Goal: Task Accomplishment & Management: Complete application form

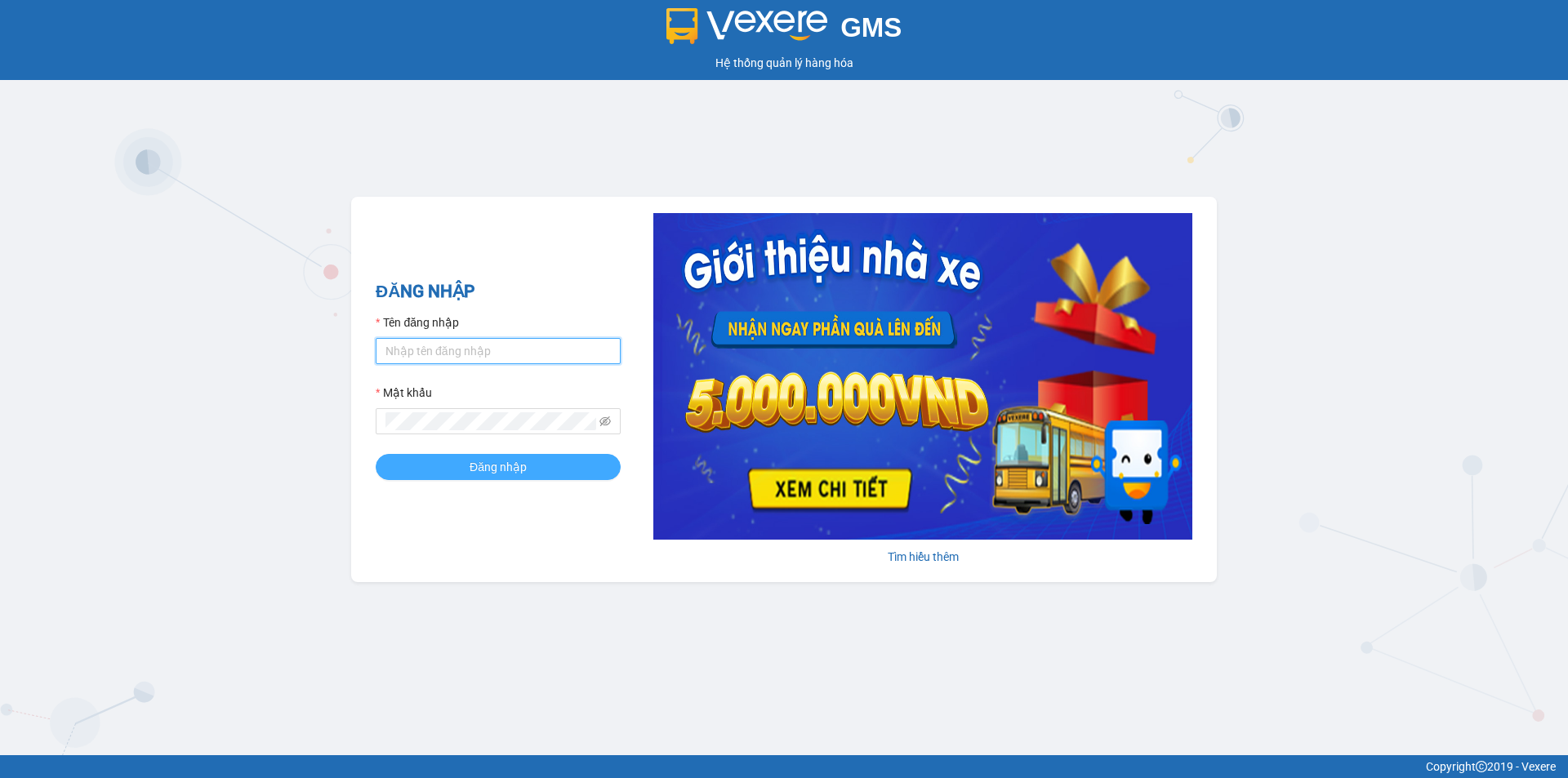
type input "an.tuantrung"
click at [497, 467] on span "Đăng nhập" at bounding box center [498, 467] width 57 height 18
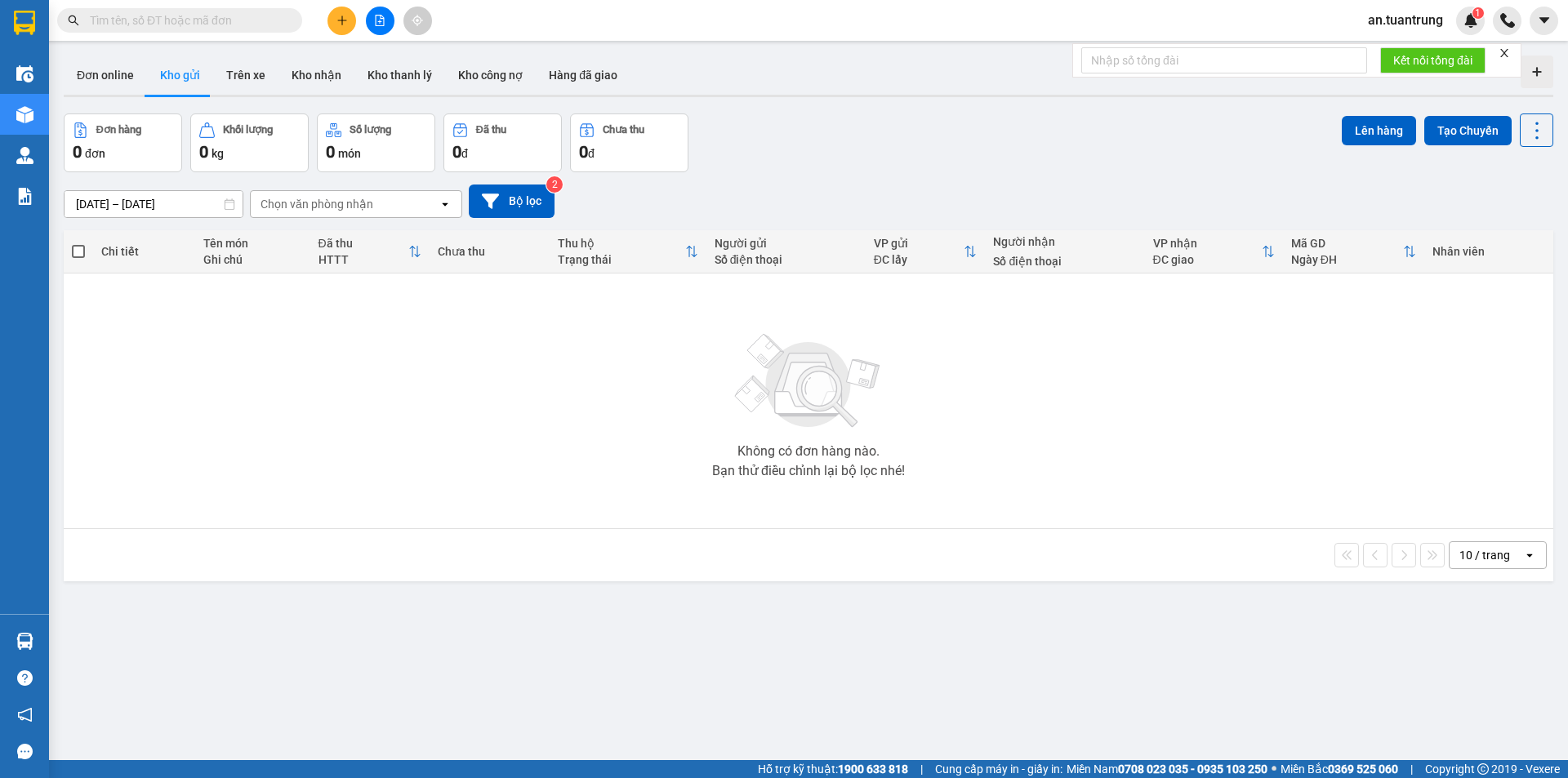
click at [328, 21] on button at bounding box center [341, 21] width 28 height 28
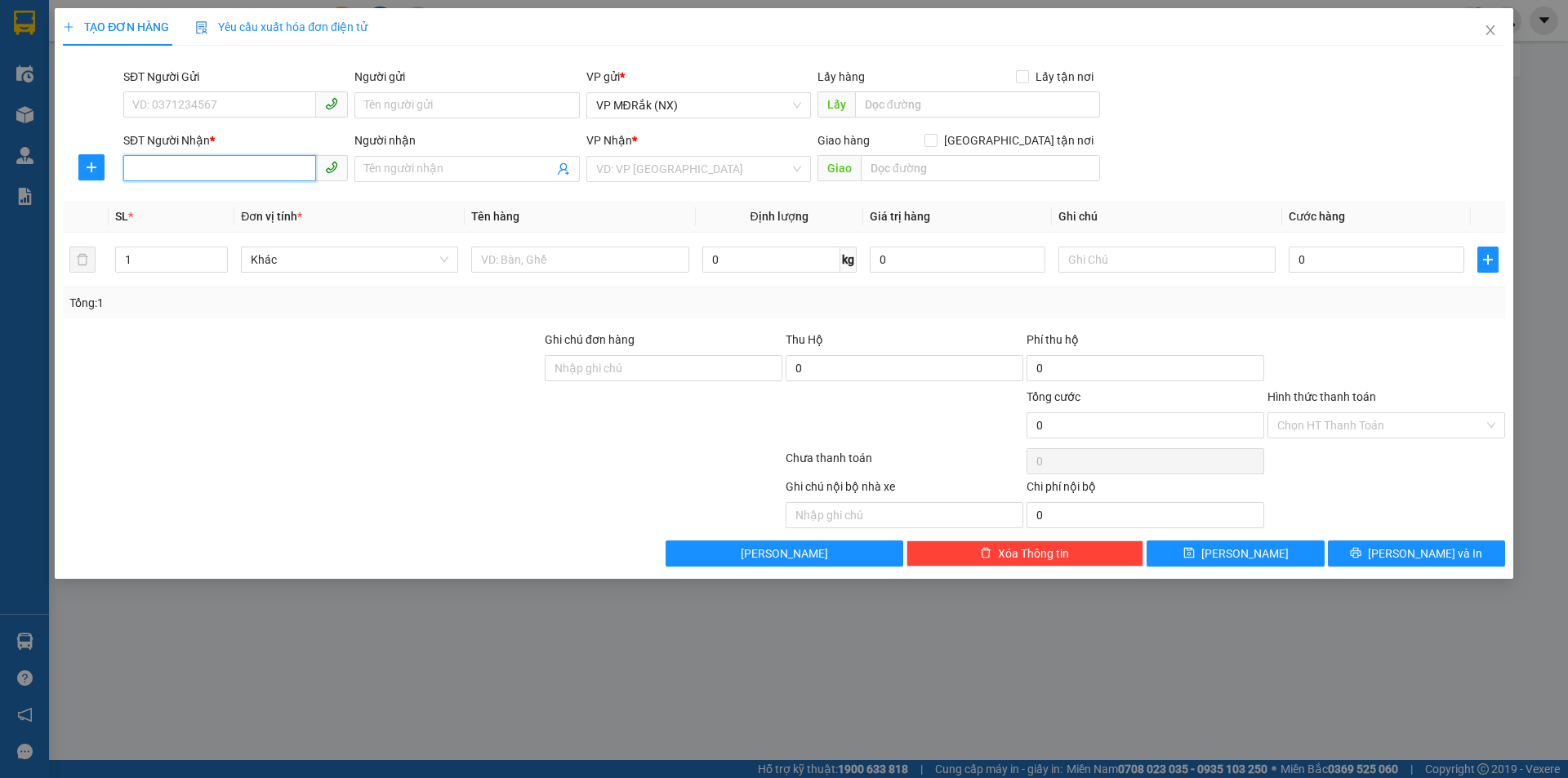
click at [242, 169] on input "SĐT Người Nhận *" at bounding box center [219, 168] width 192 height 27
type input "0909304418"
click at [664, 177] on input "search" at bounding box center [693, 168] width 193 height 25
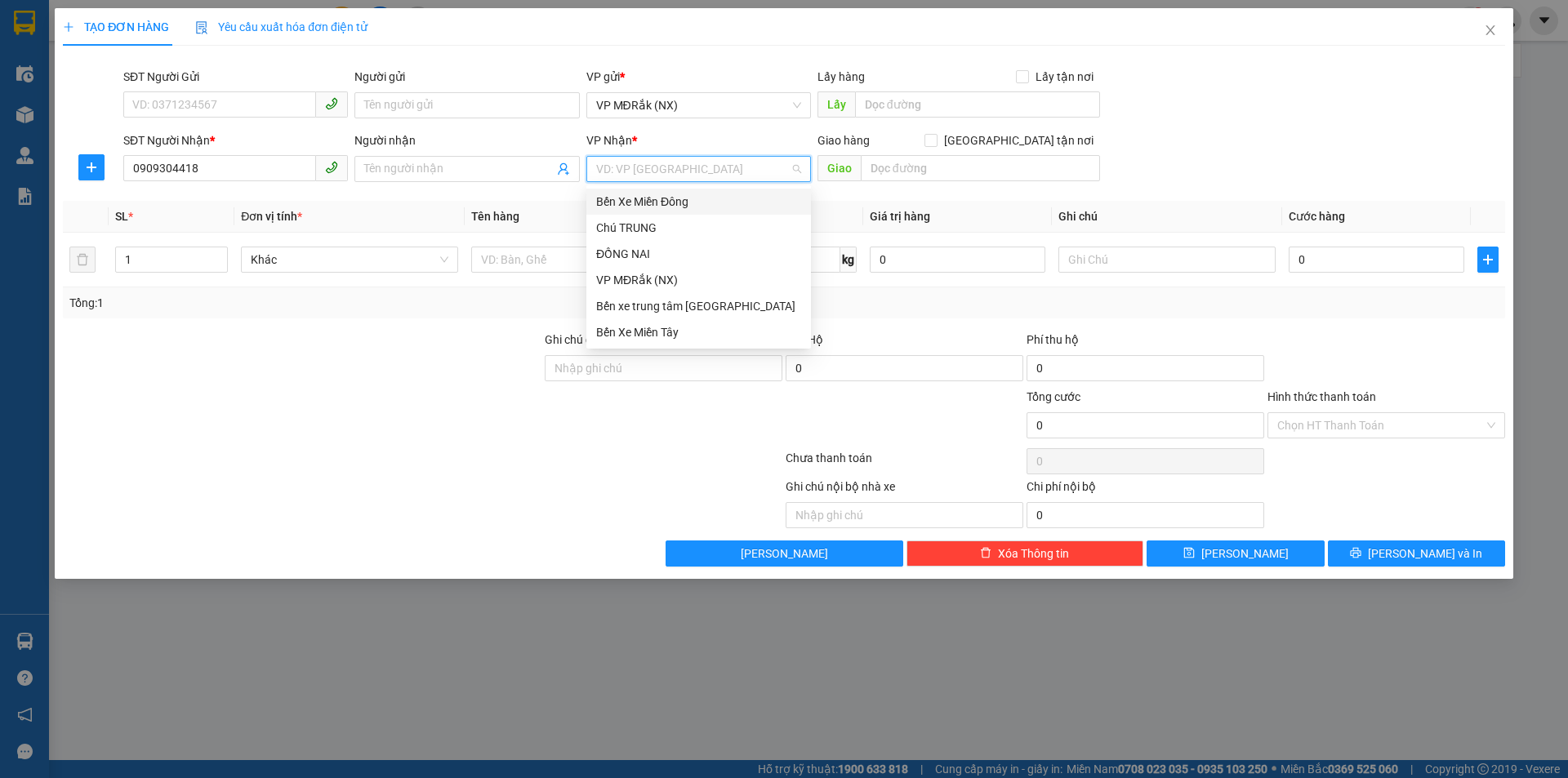
click at [660, 202] on div "Bến Xe Miền Đông" at bounding box center [699, 201] width 205 height 18
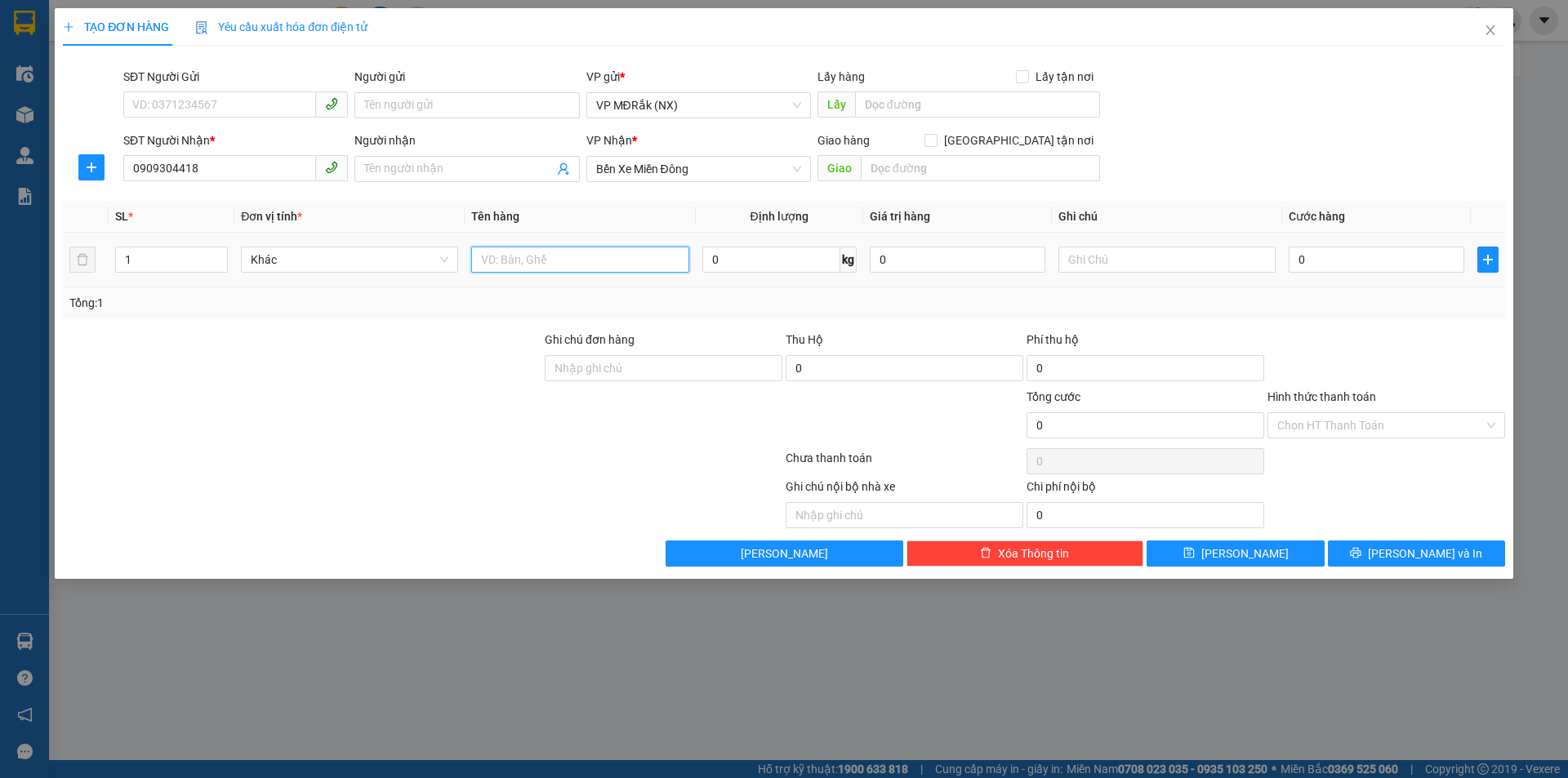
click at [628, 257] on input "text" at bounding box center [580, 259] width 217 height 27
type input "1 đàn"
click at [1340, 266] on input "0" at bounding box center [1376, 259] width 175 height 27
type input "1"
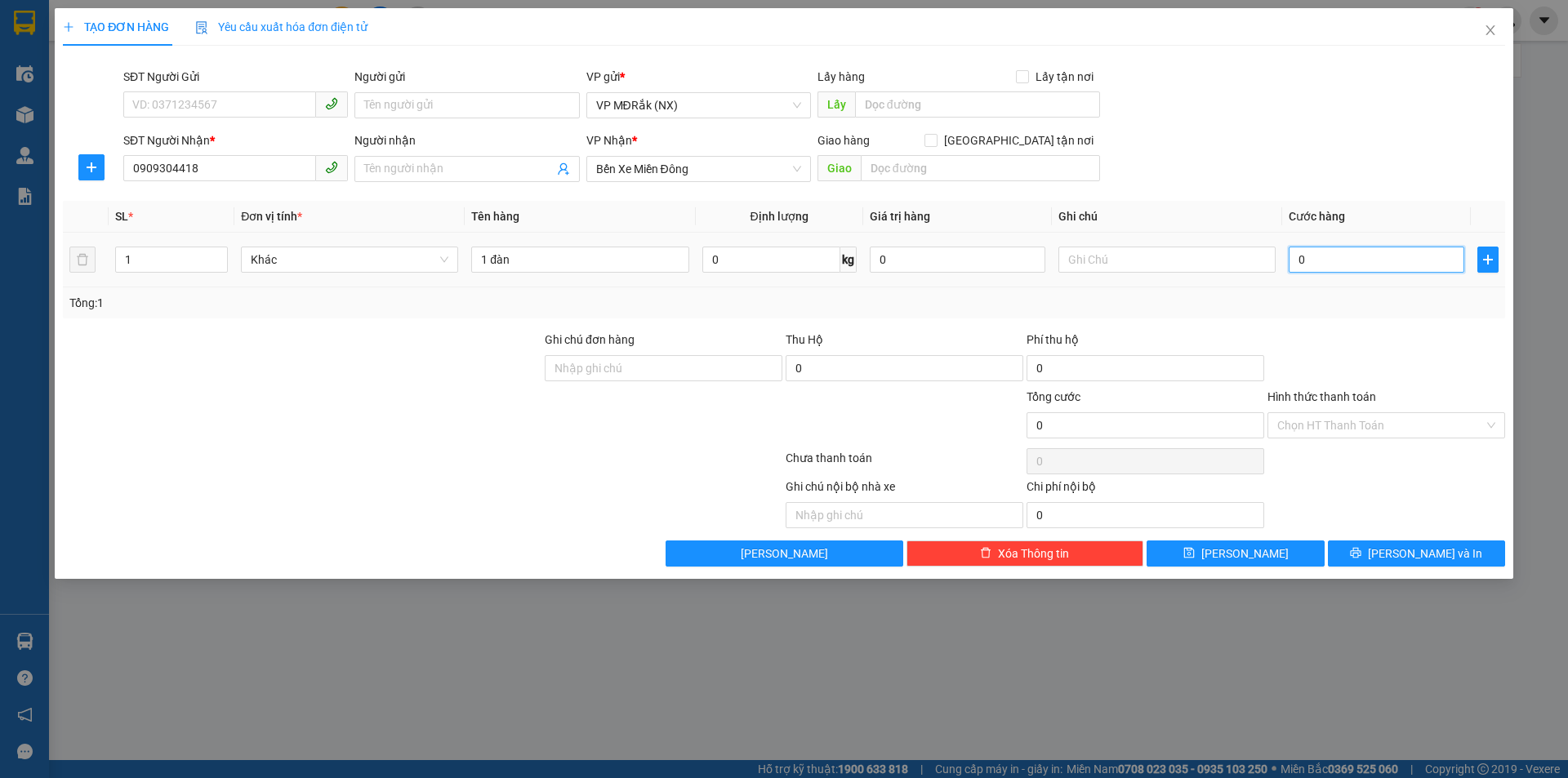
type input "1"
type input "15"
type input "150"
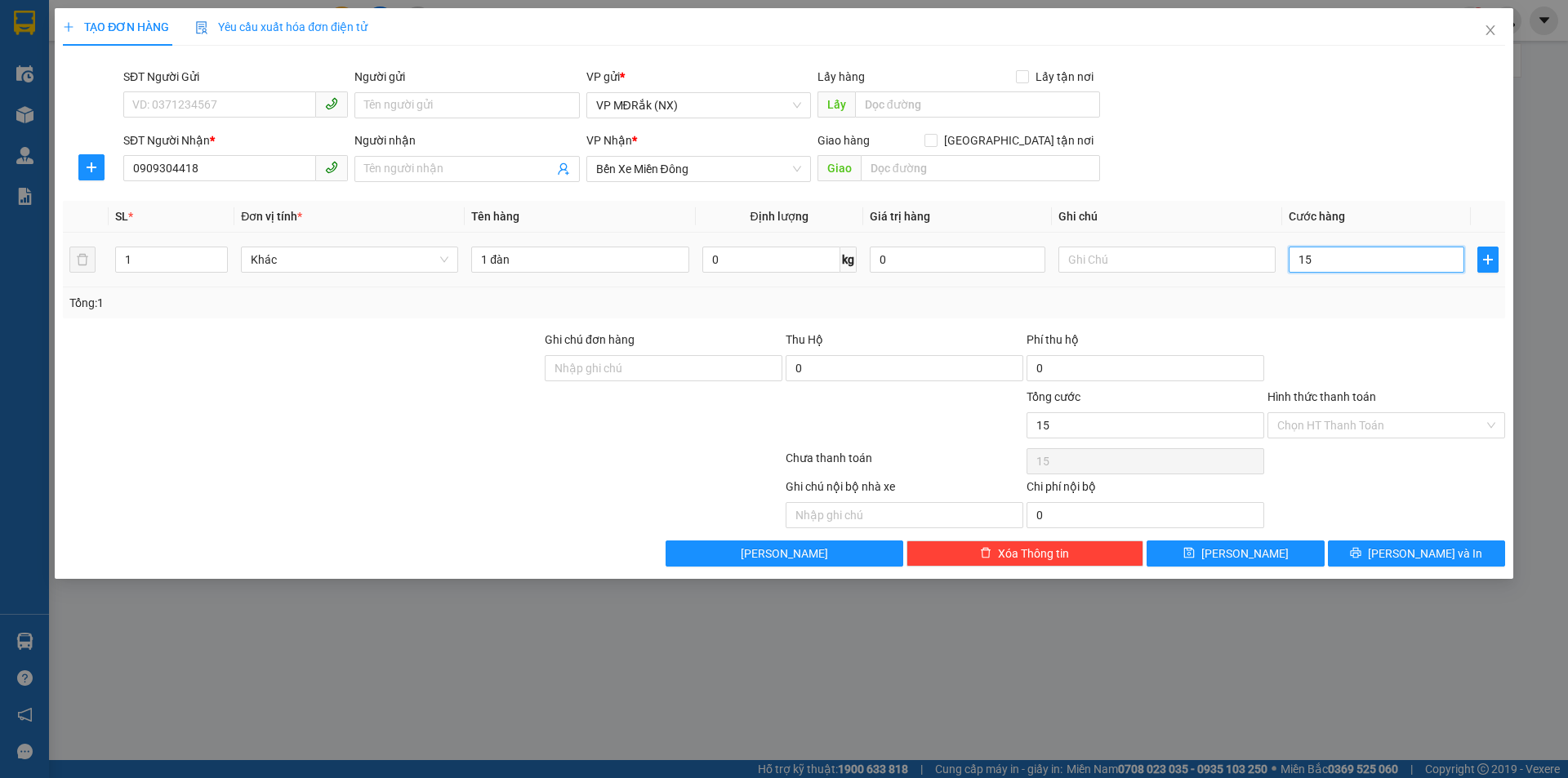
type input "150"
type input "1.500"
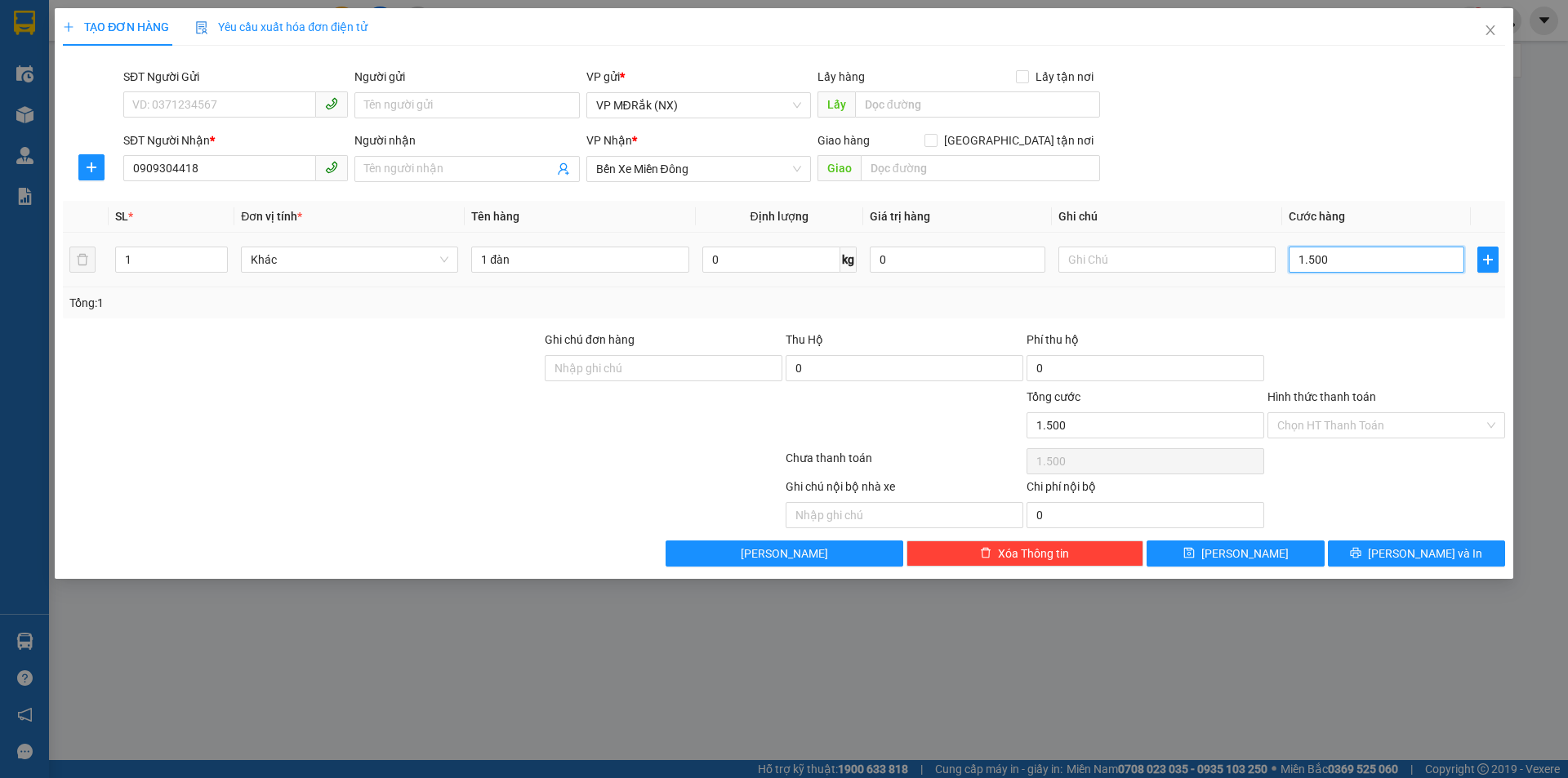
type input "15.000"
type input "150.000"
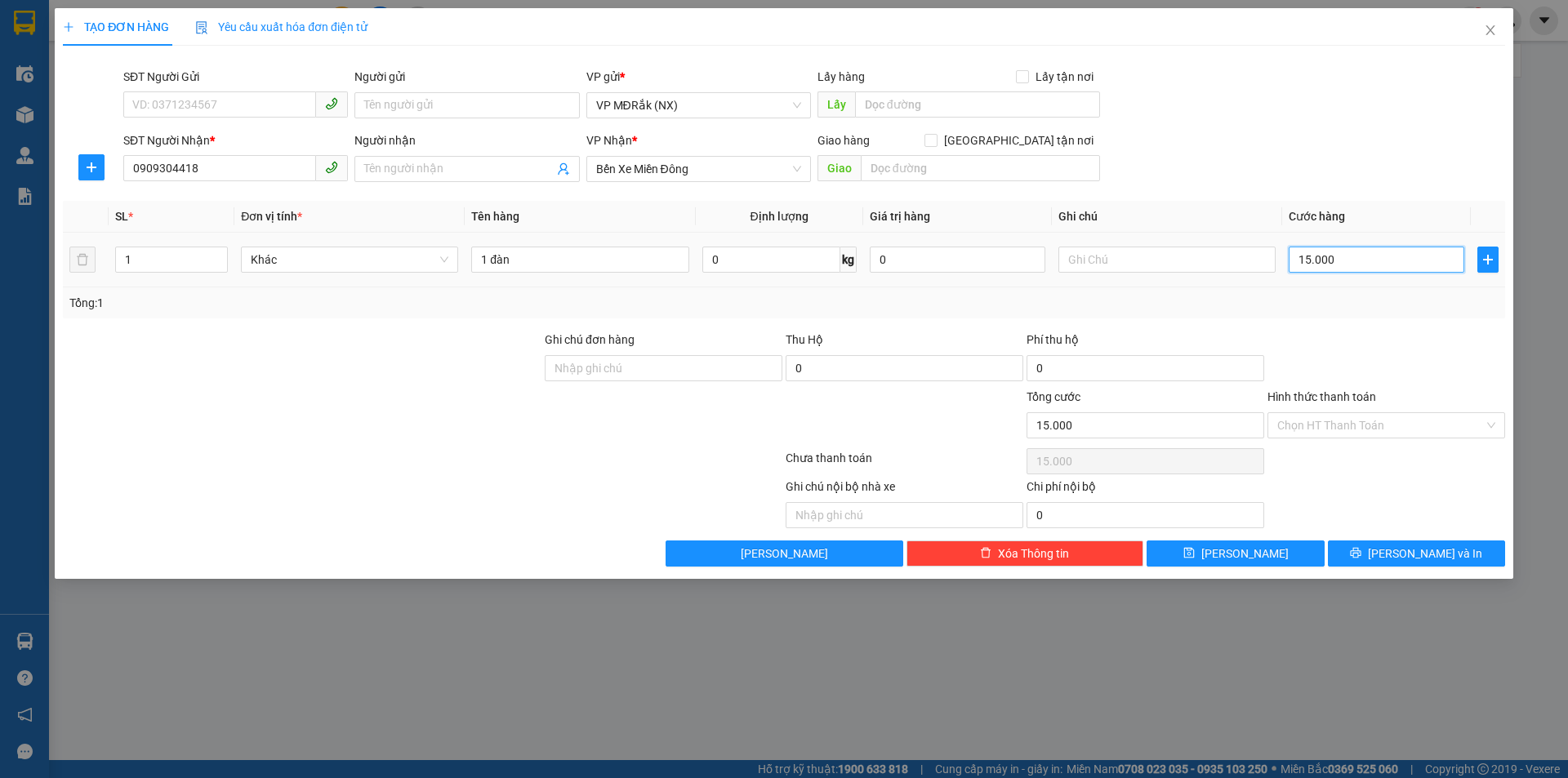
type input "150.000"
click at [1359, 550] on button "Lưu và In" at bounding box center [1416, 553] width 177 height 27
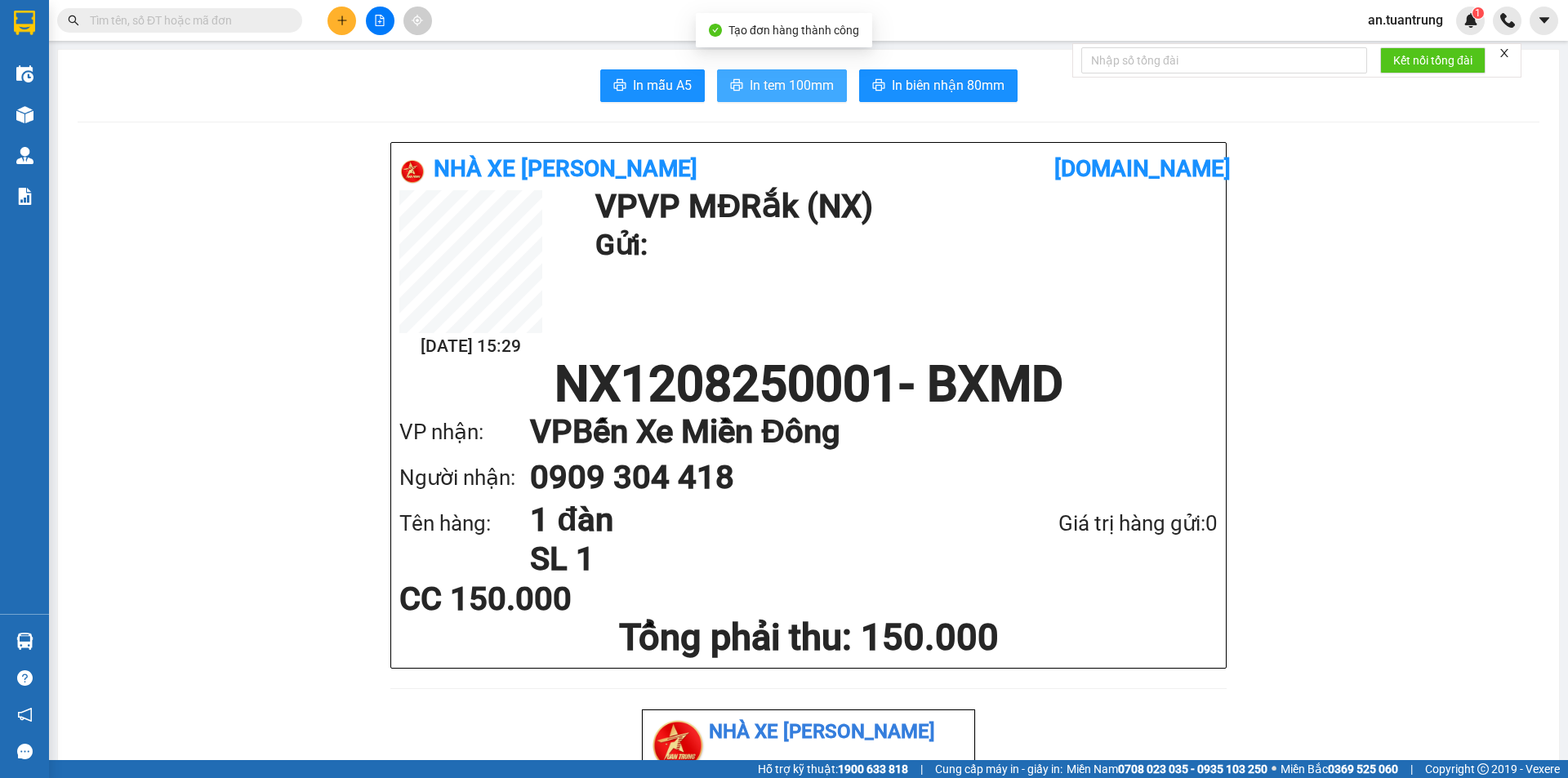
click at [814, 88] on span "In tem 100mm" at bounding box center [792, 85] width 84 height 21
click at [338, 26] on icon "plus" at bounding box center [342, 20] width 11 height 11
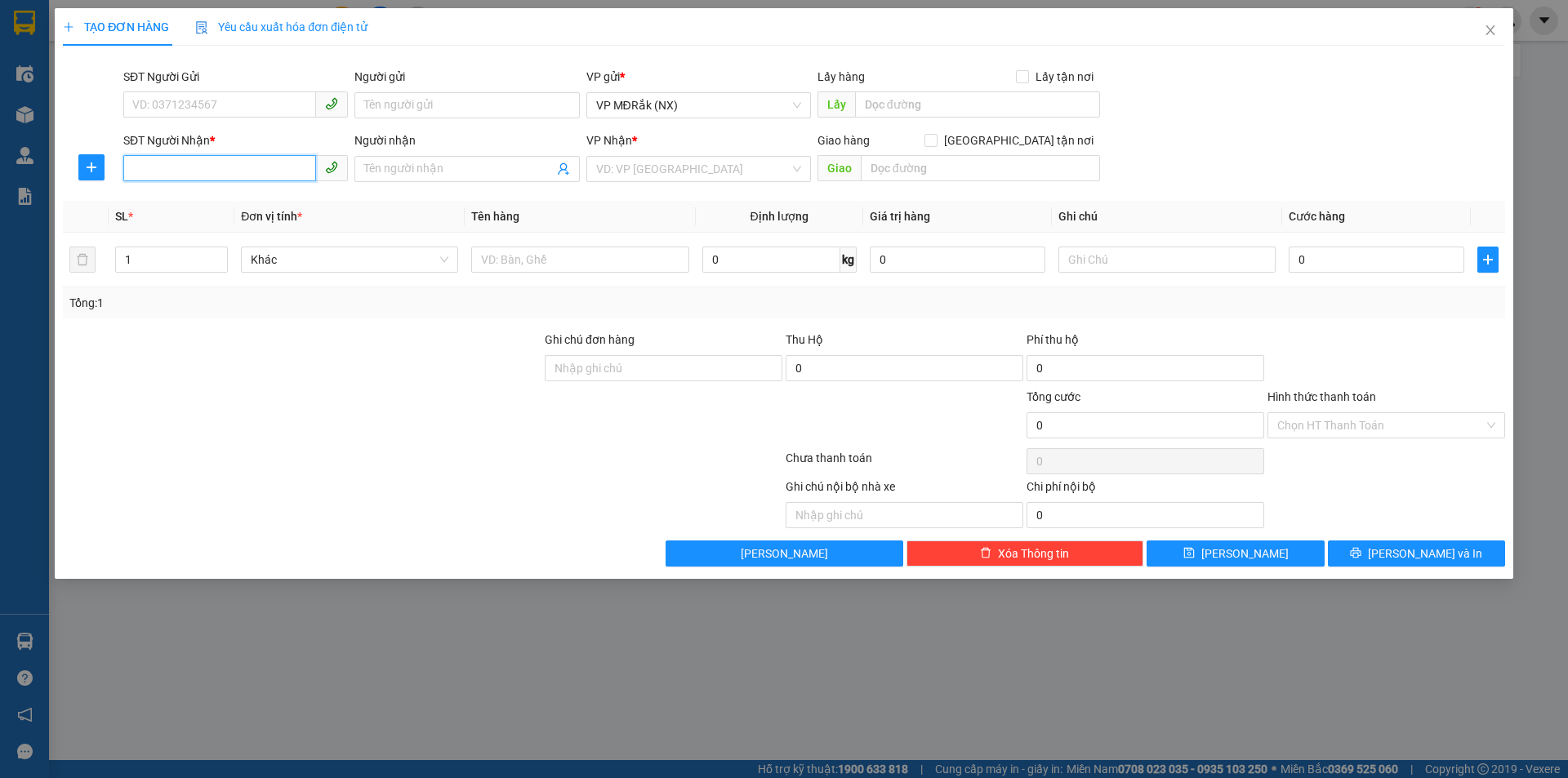
click at [254, 168] on input "SĐT Người Nhận *" at bounding box center [219, 168] width 192 height 27
type input "0915476626"
click at [238, 203] on div "0915476626" at bounding box center [236, 201] width 205 height 18
type input "VĨNH BÌNH"
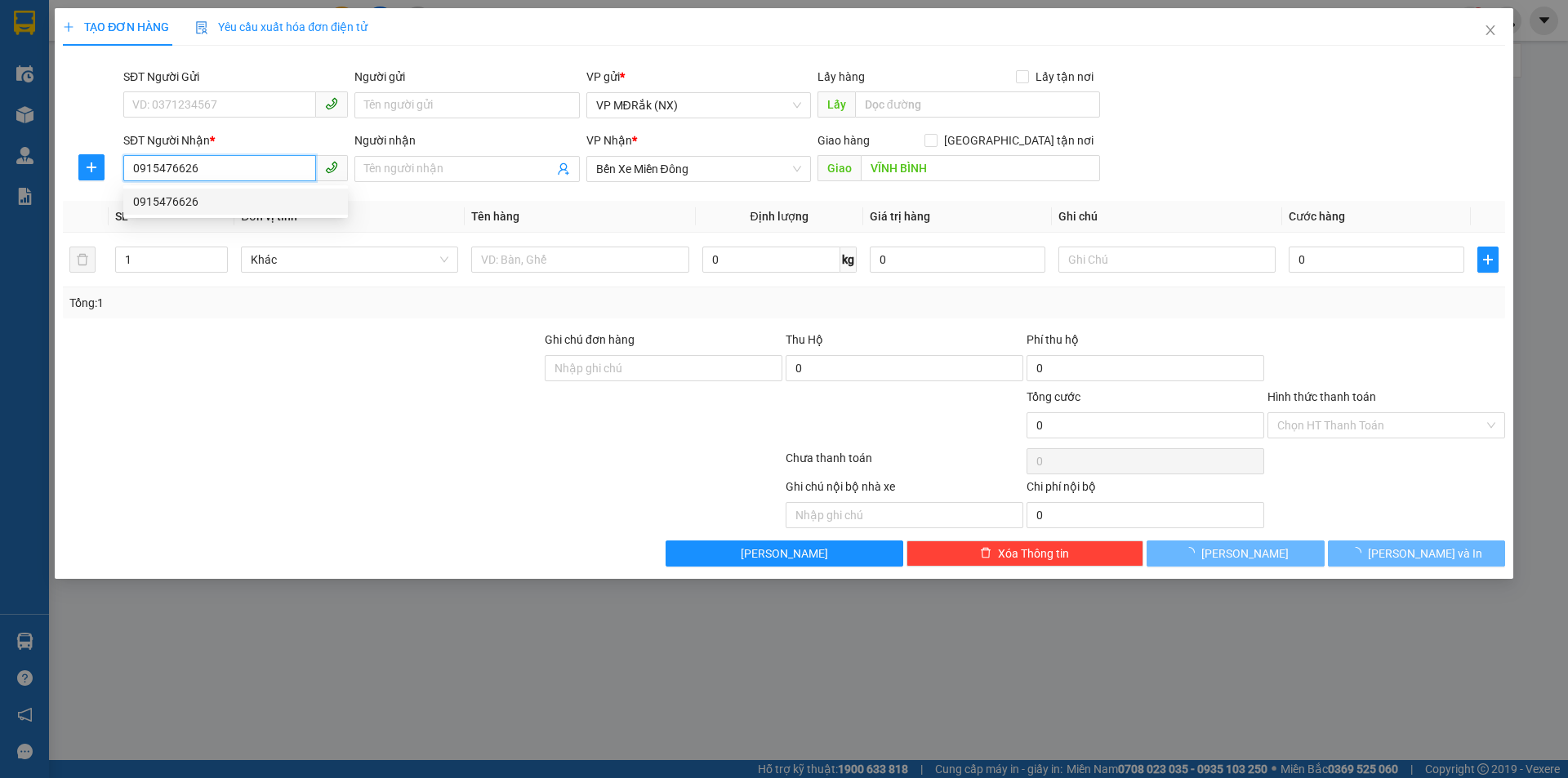
type input "400.000"
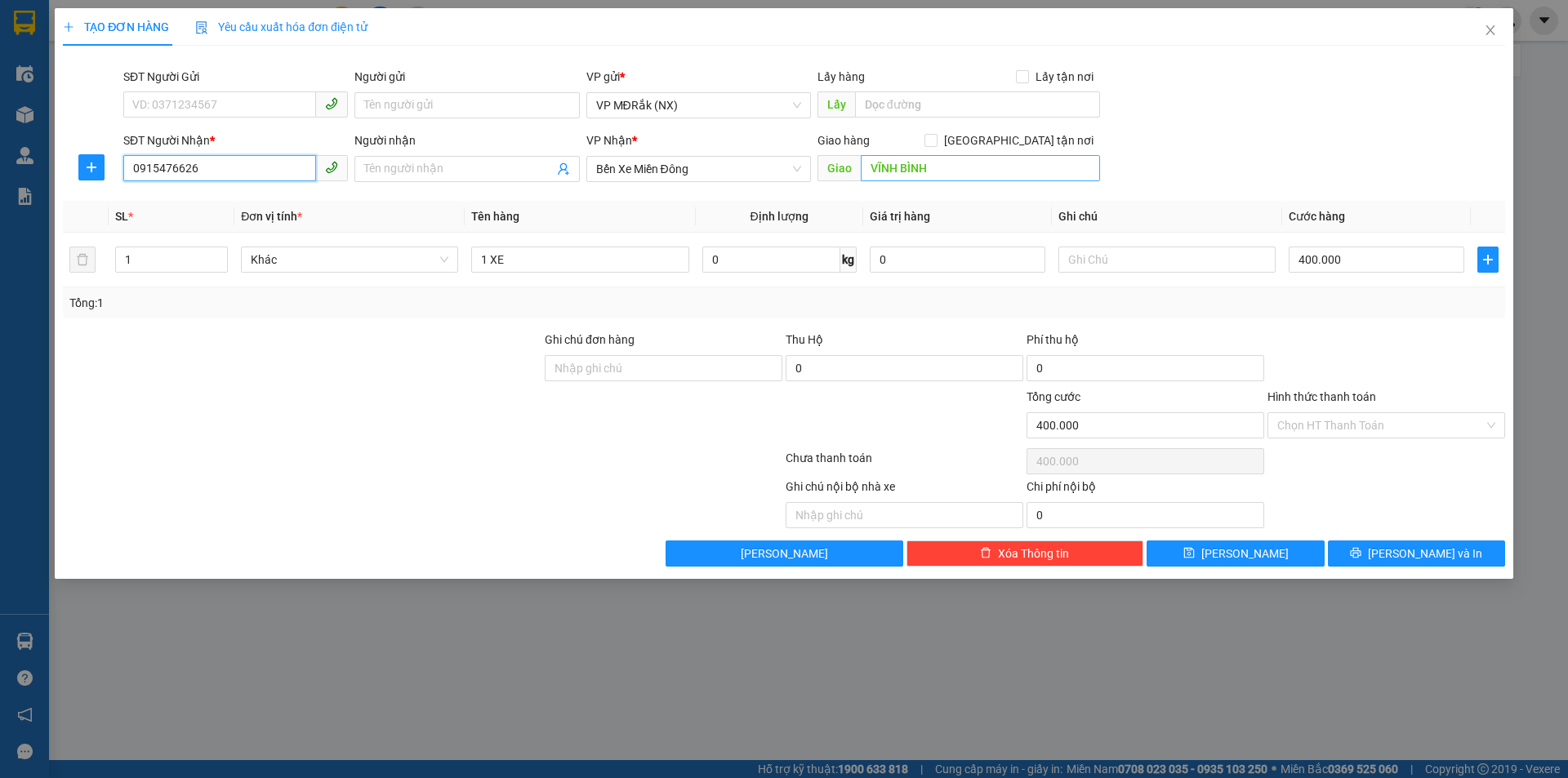
type input "0915476626"
click at [943, 165] on input "VĨNH BÌNH" at bounding box center [981, 168] width 239 height 27
click at [541, 268] on input "1 XE" at bounding box center [580, 259] width 217 height 27
type input "1 hồ sơ"
click at [1348, 262] on input "400.000" at bounding box center [1376, 259] width 175 height 27
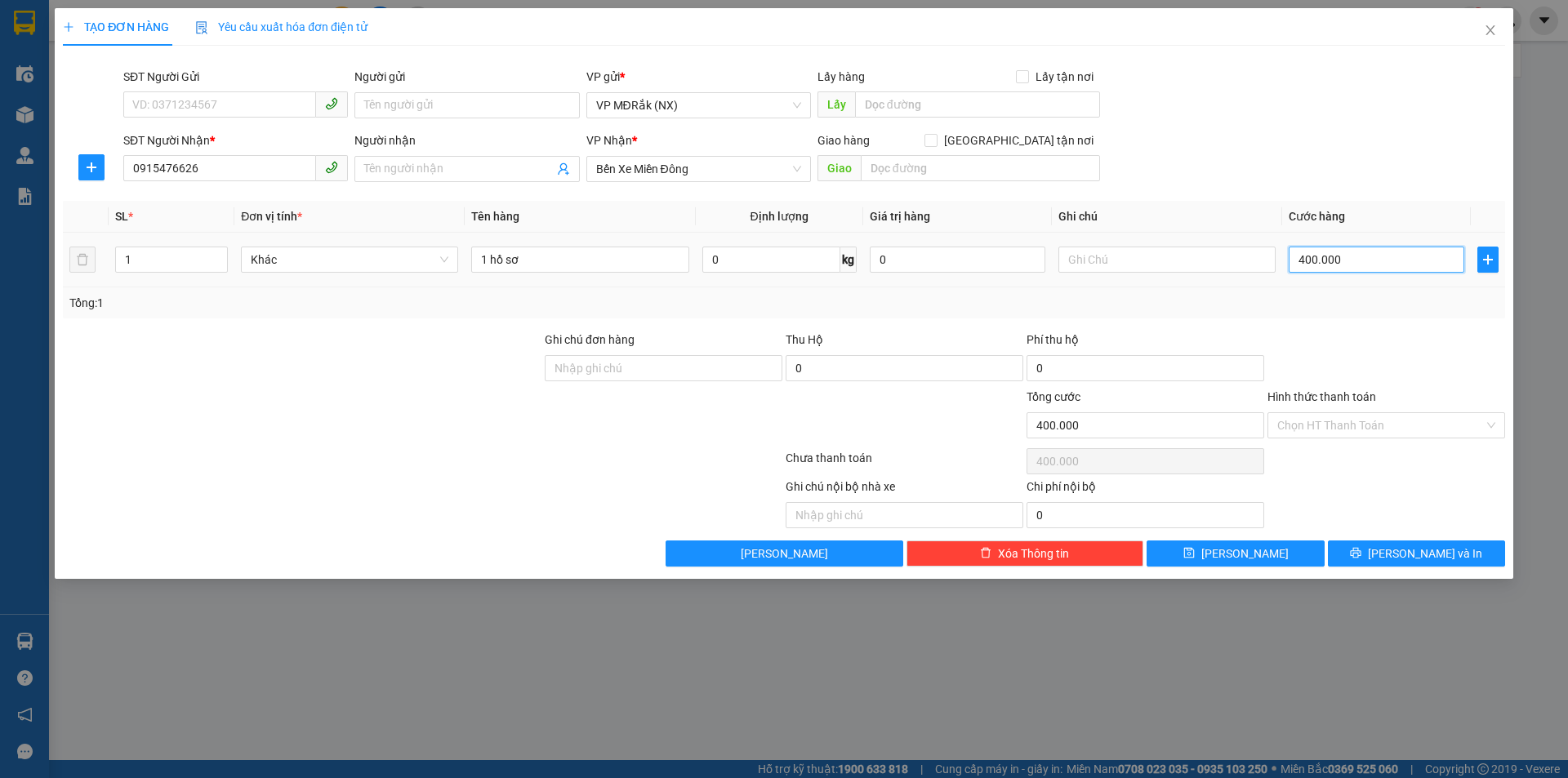
type input "3"
type input "30"
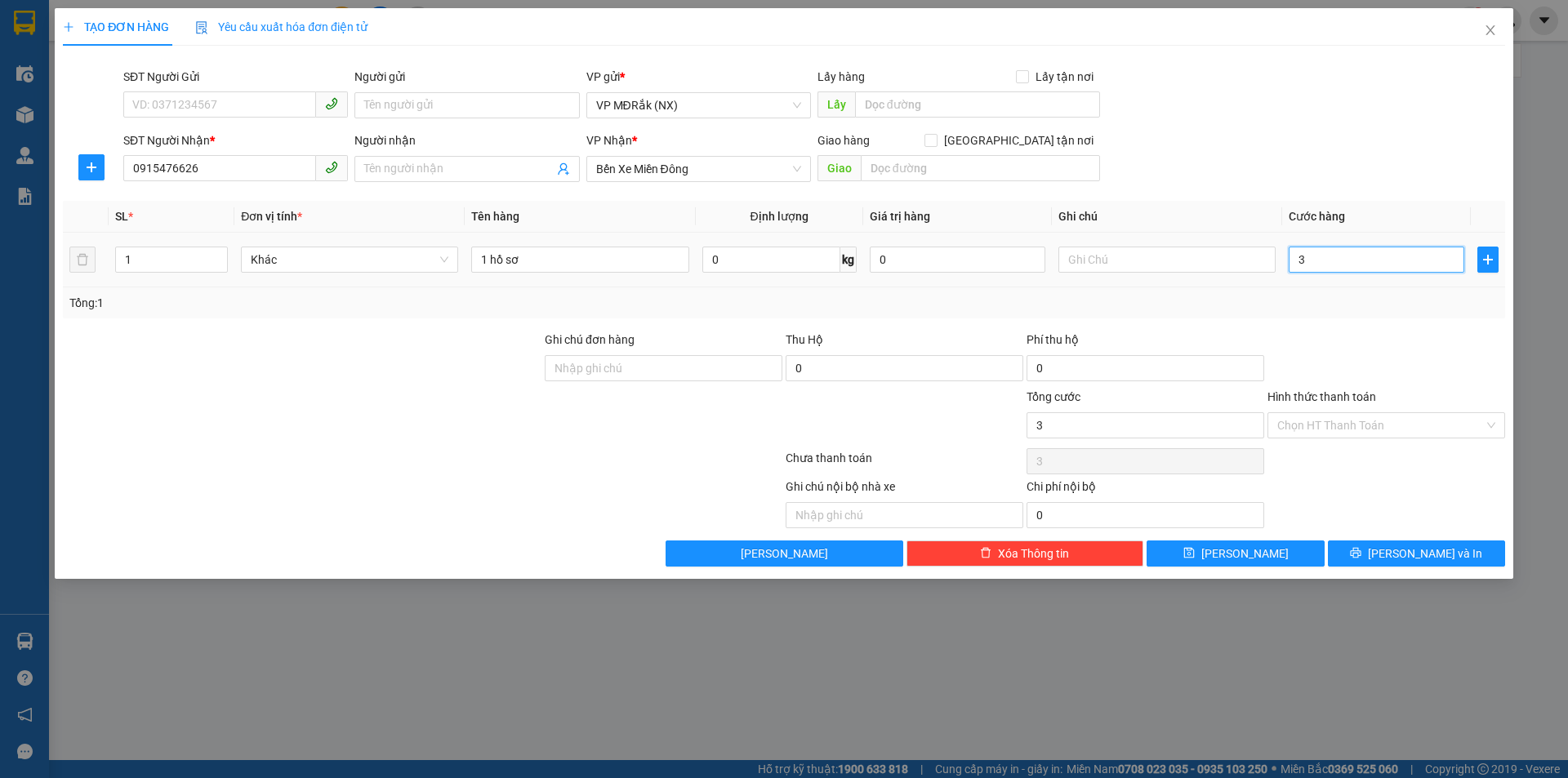
type input "30"
type input "300"
type input "3.000"
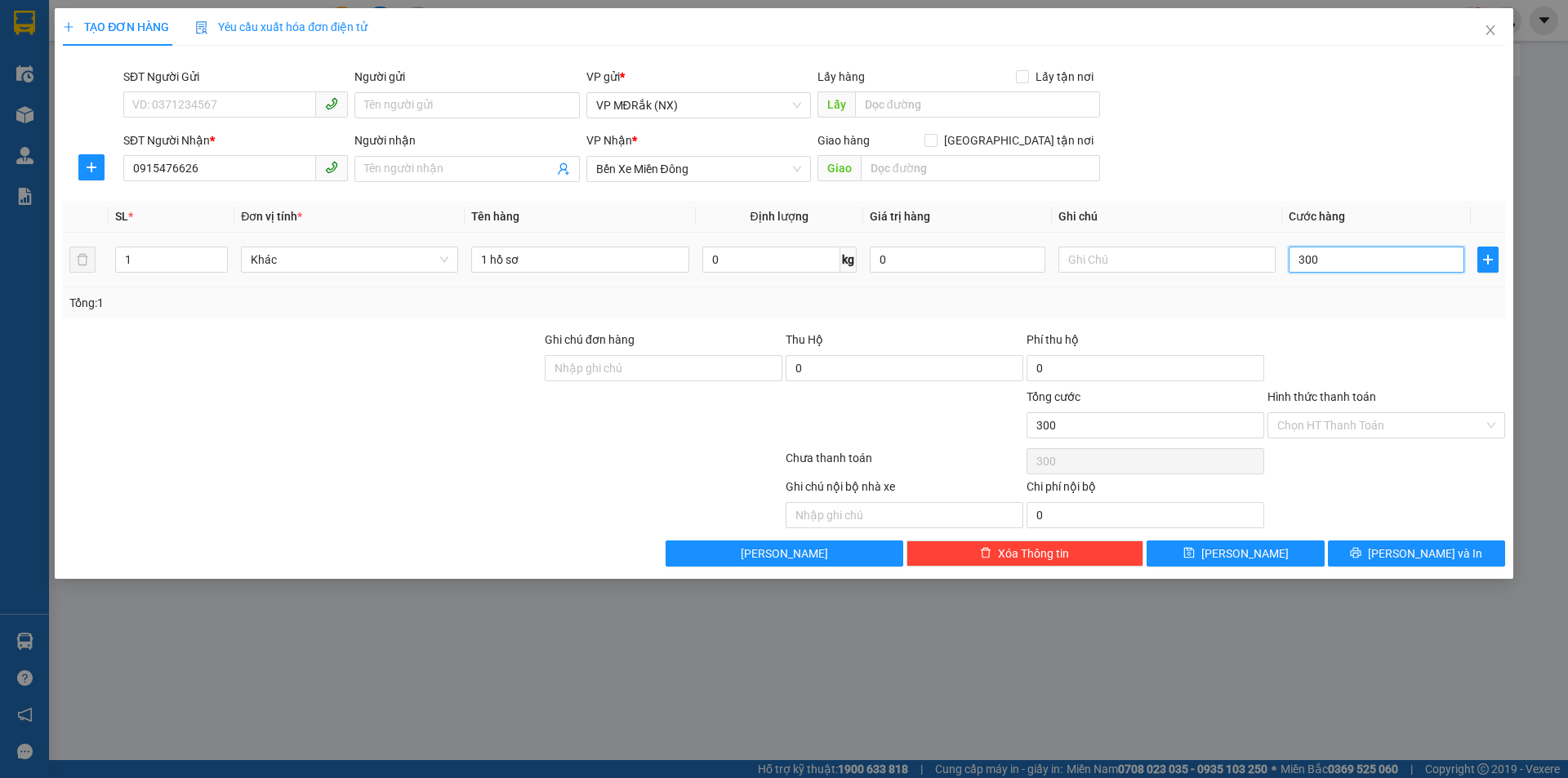
type input "3.000"
type input "30.000"
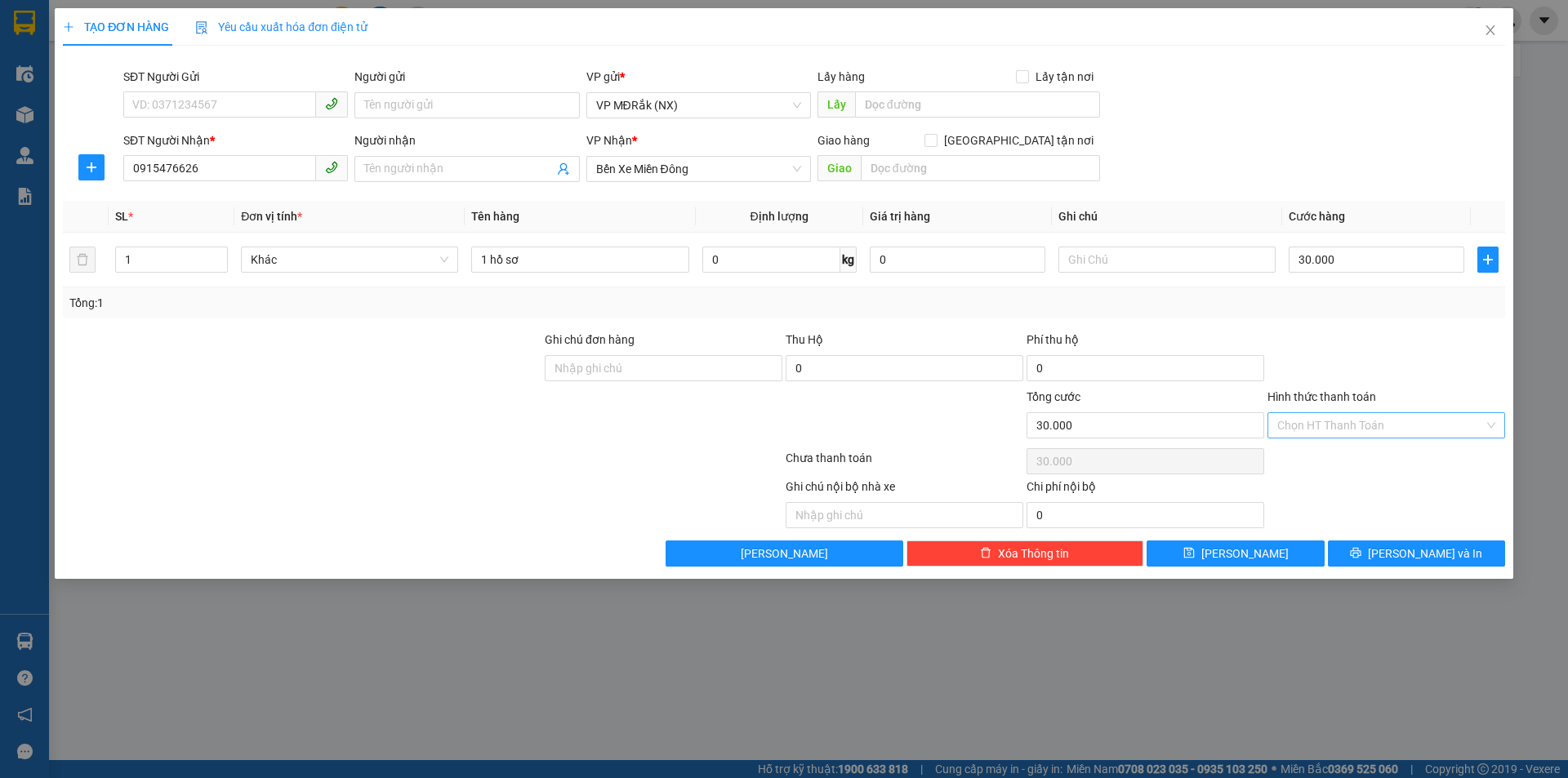
click at [1375, 421] on input "Hình thức thanh toán" at bounding box center [1381, 425] width 207 height 25
click at [1366, 465] on div "Tại văn phòng" at bounding box center [1386, 457] width 218 height 18
type input "0"
click at [1422, 550] on span "Lưu và In" at bounding box center [1425, 553] width 115 height 18
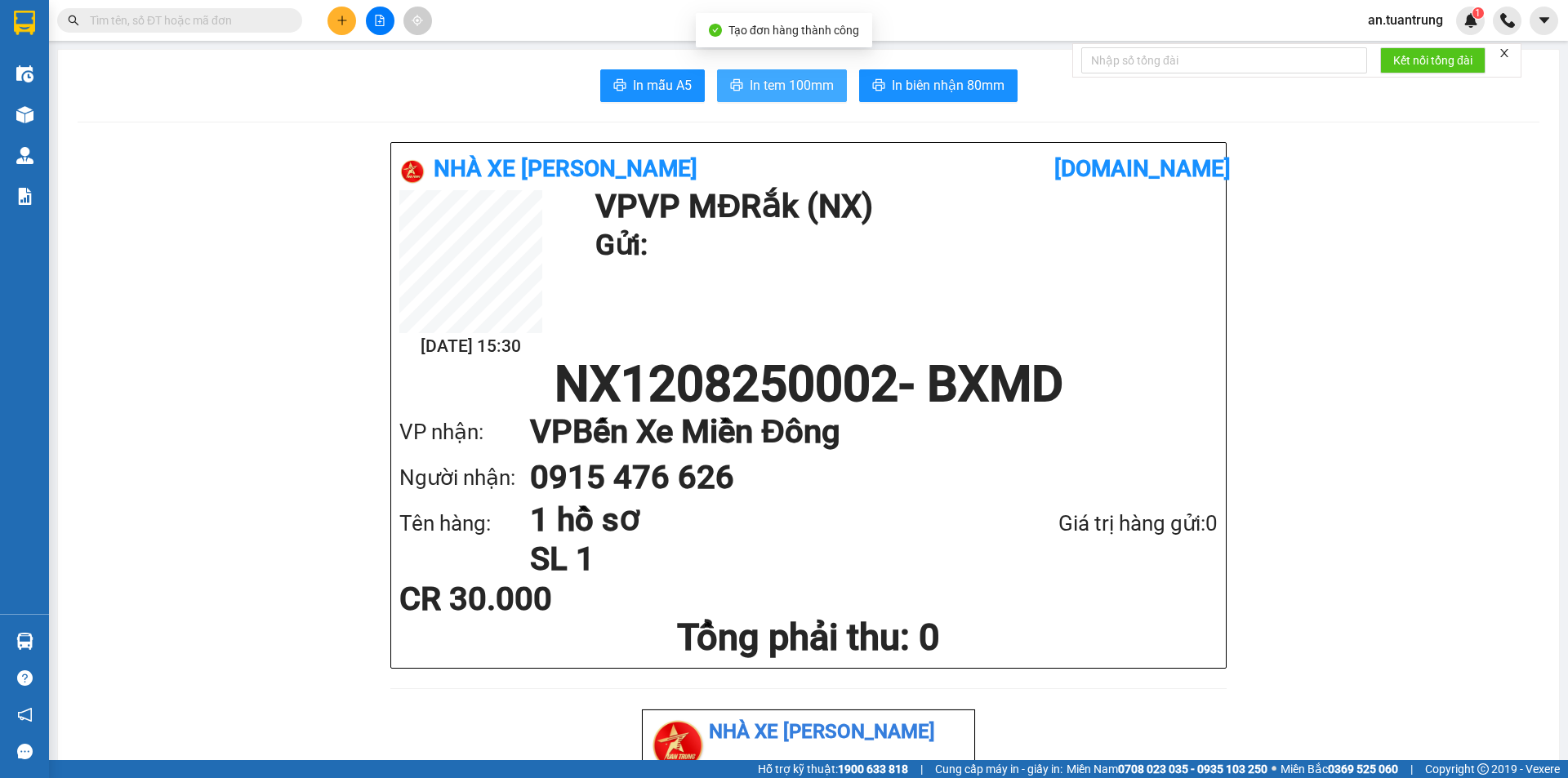
click at [810, 82] on span "In tem 100mm" at bounding box center [792, 85] width 84 height 21
click at [345, 27] on button at bounding box center [341, 21] width 28 height 28
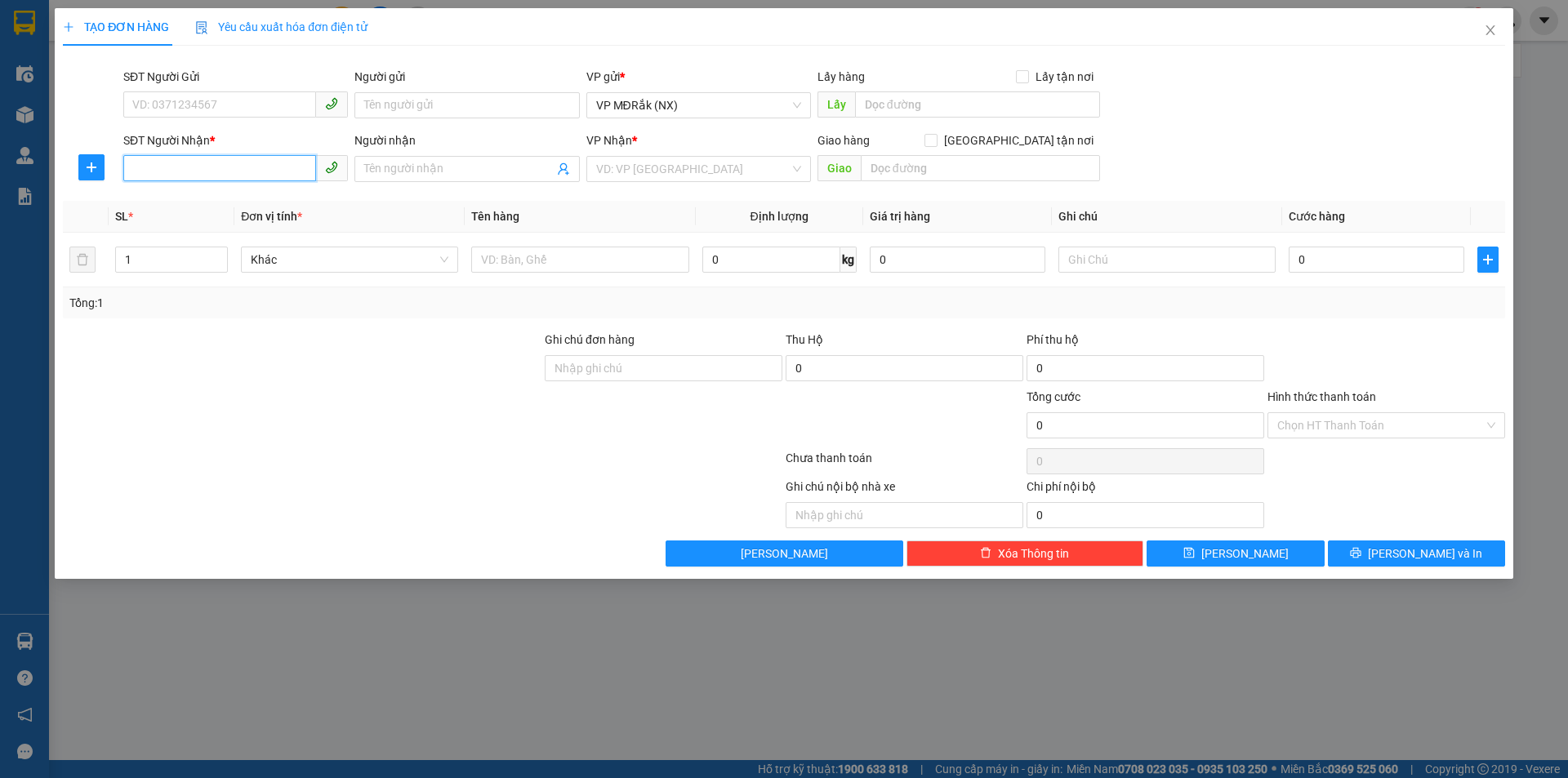
click at [251, 167] on input "SĐT Người Nhận *" at bounding box center [219, 168] width 192 height 27
click at [249, 208] on div "0978664847" at bounding box center [236, 201] width 205 height 18
type input "0978664847"
type input "100.000"
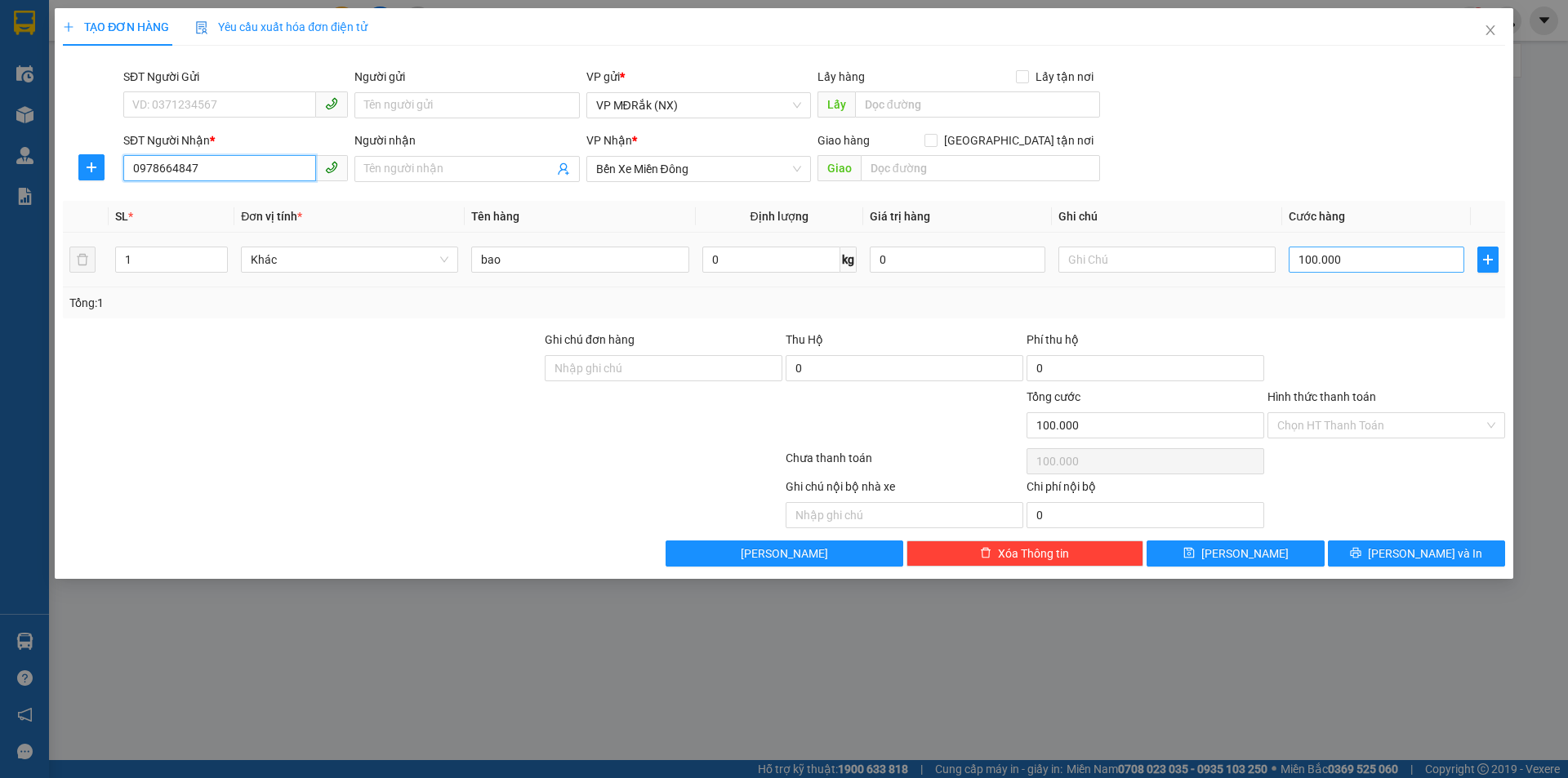
type input "0978664847"
click at [1366, 263] on input "100.000" at bounding box center [1376, 259] width 175 height 27
type input "5"
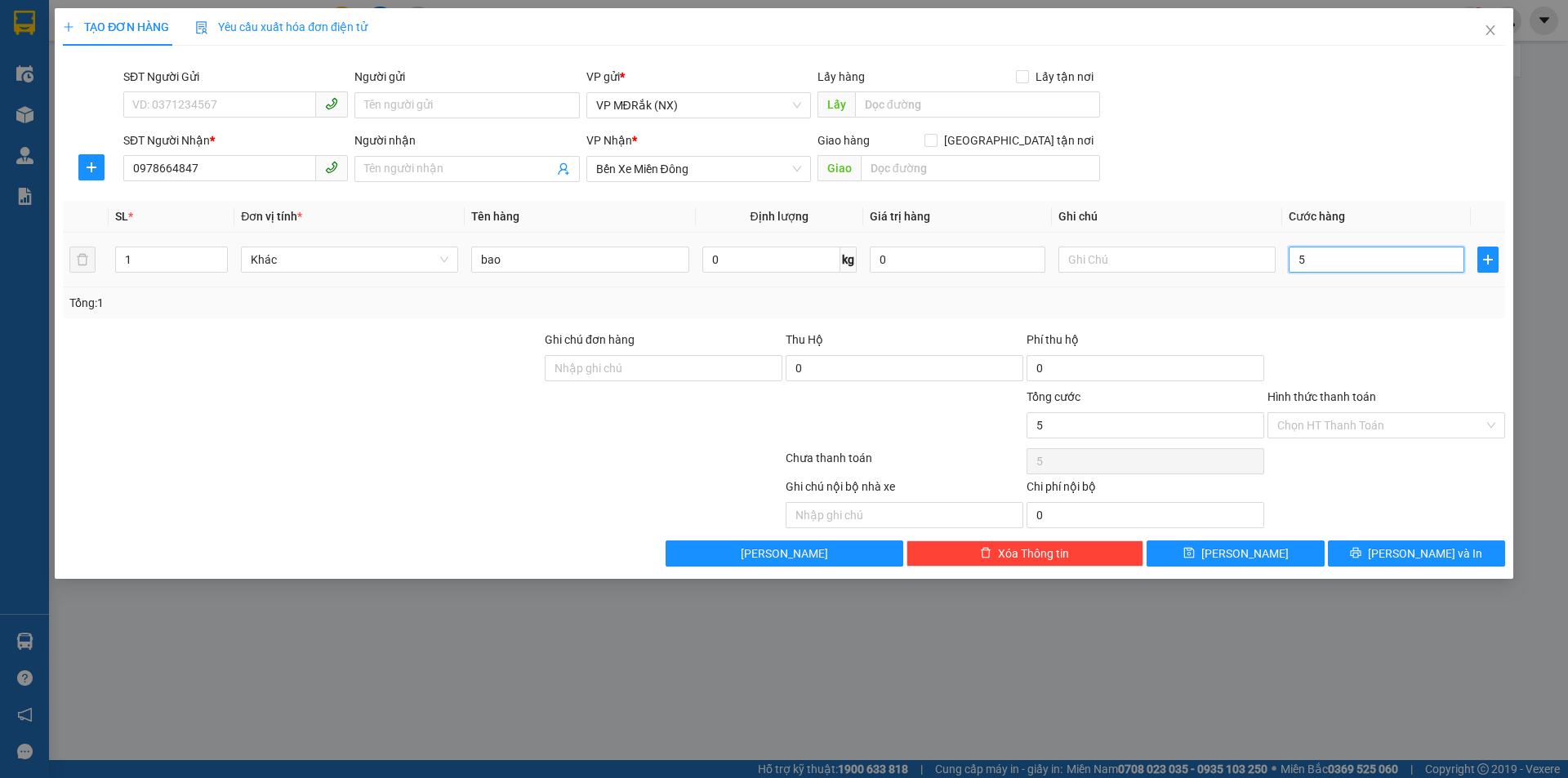
type input "50"
type input "500"
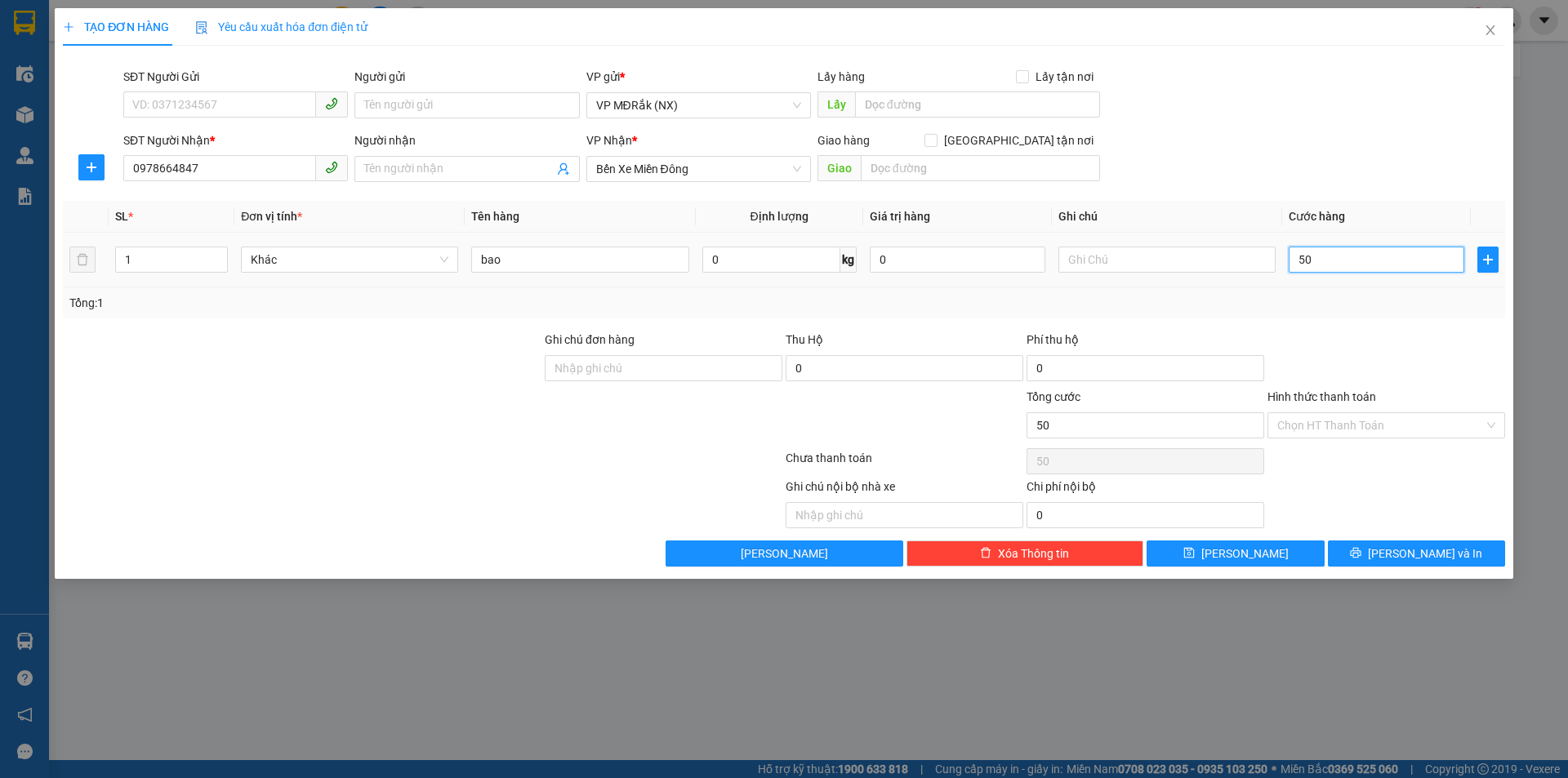
type input "500"
type input "5.000"
type input "50.000"
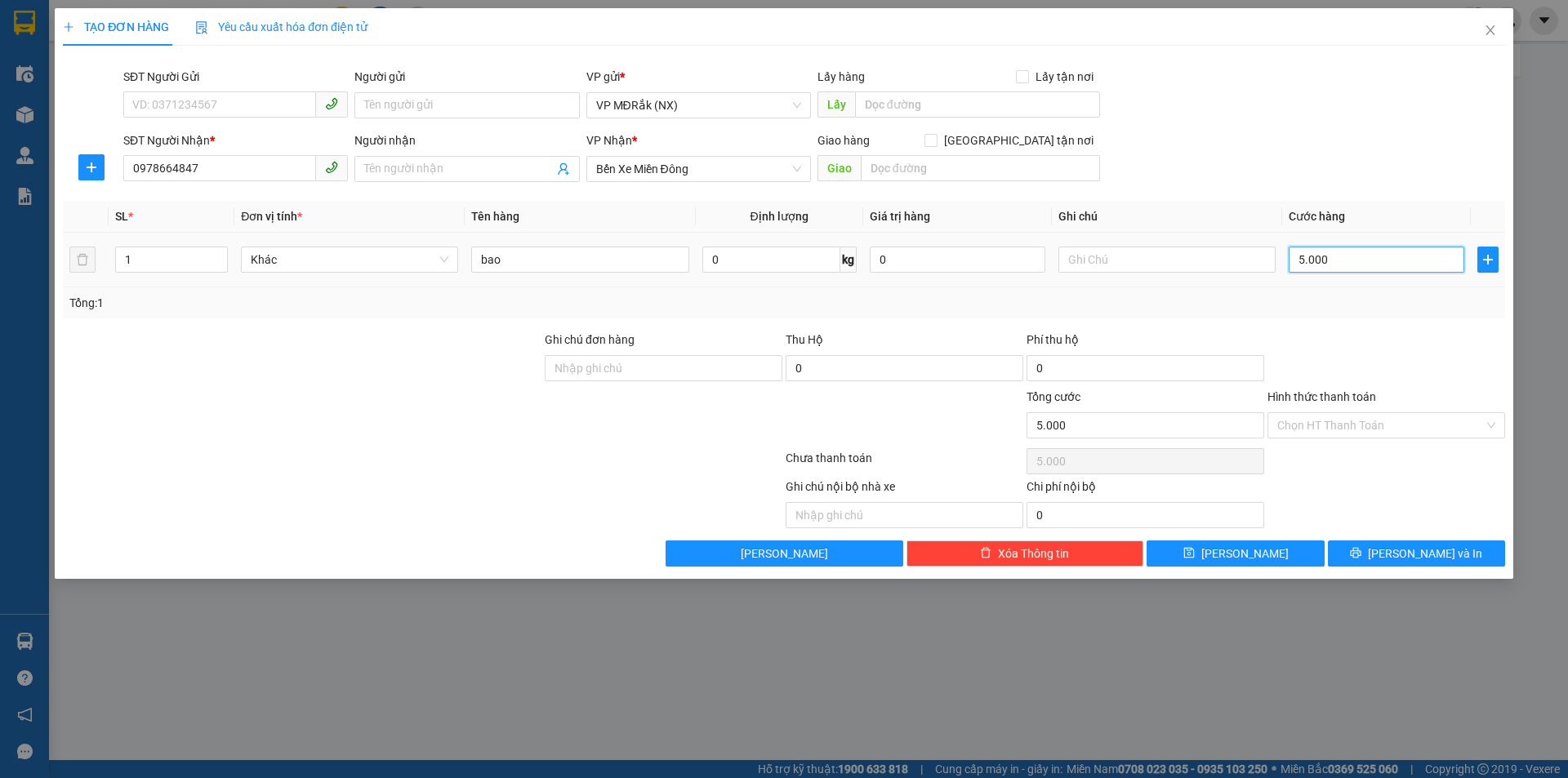
type input "50.000"
click at [1424, 433] on input "Hình thức thanh toán" at bounding box center [1381, 425] width 207 height 25
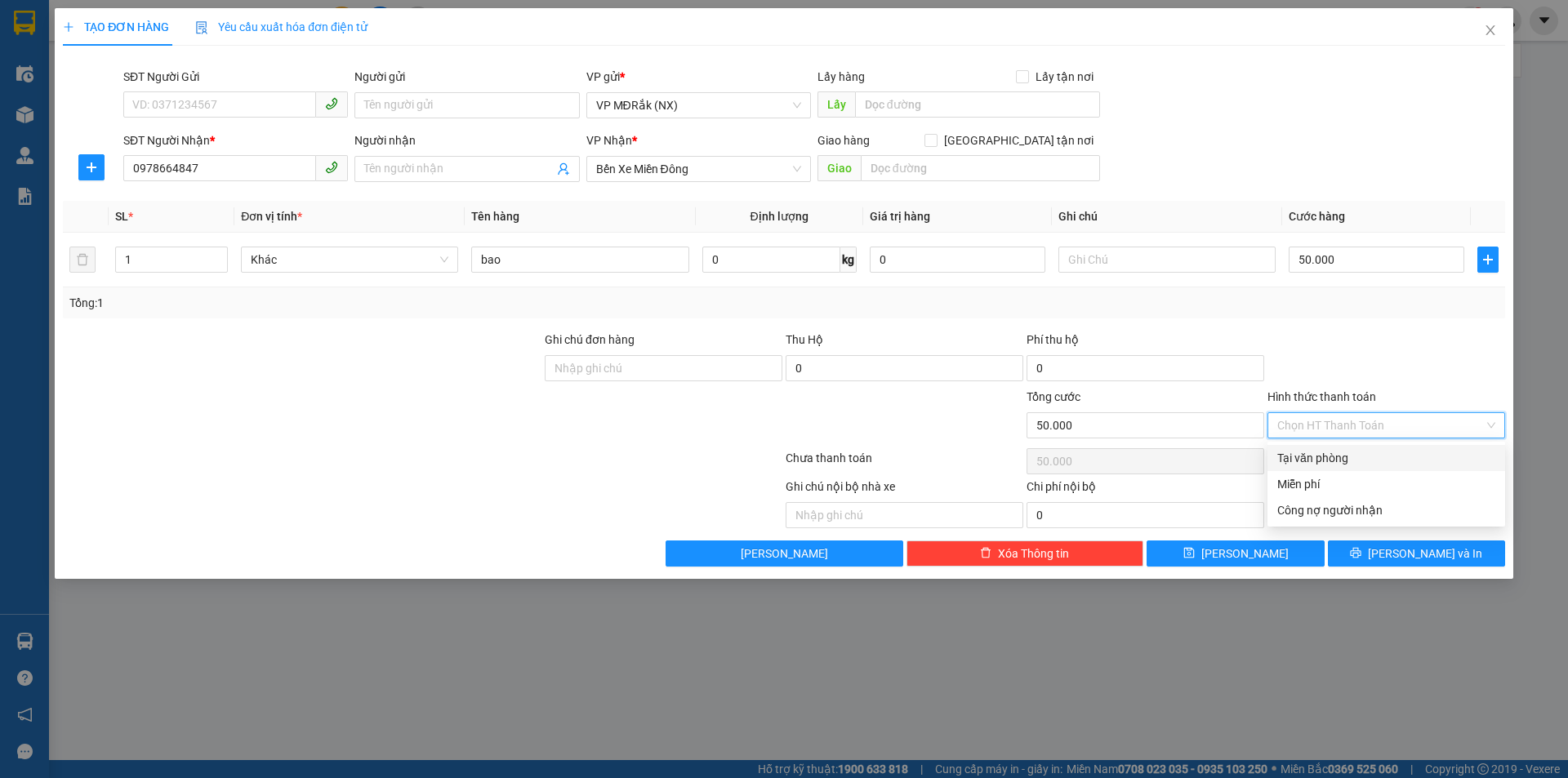
drag, startPoint x: 1376, startPoint y: 453, endPoint x: 1383, endPoint y: 481, distance: 28.9
click at [1376, 455] on div "Tại văn phòng" at bounding box center [1386, 457] width 218 height 18
type input "0"
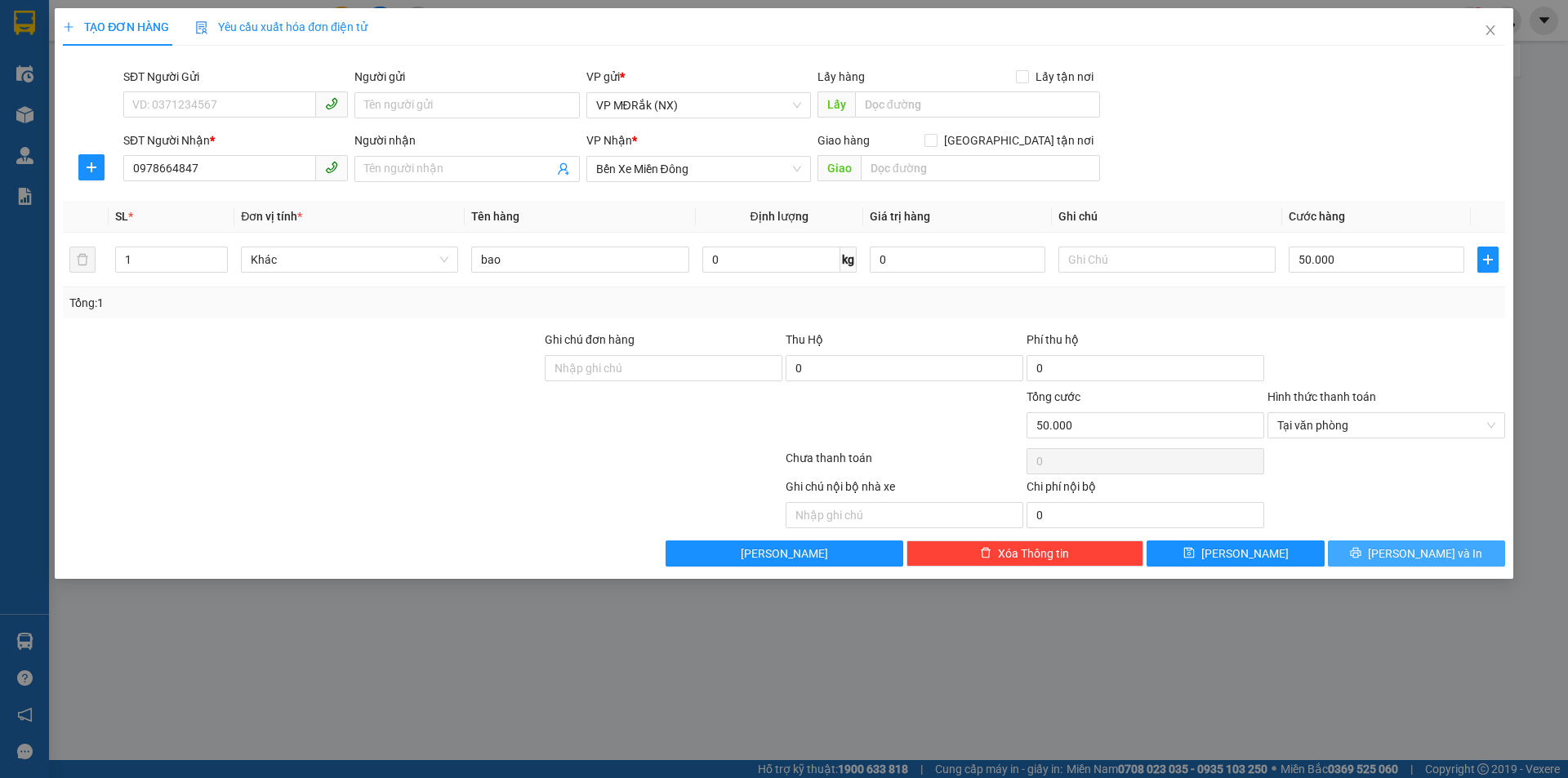
drag, startPoint x: 1394, startPoint y: 539, endPoint x: 1386, endPoint y: 575, distance: 36.9
click at [1394, 540] on button "Lưu và In" at bounding box center [1416, 553] width 177 height 27
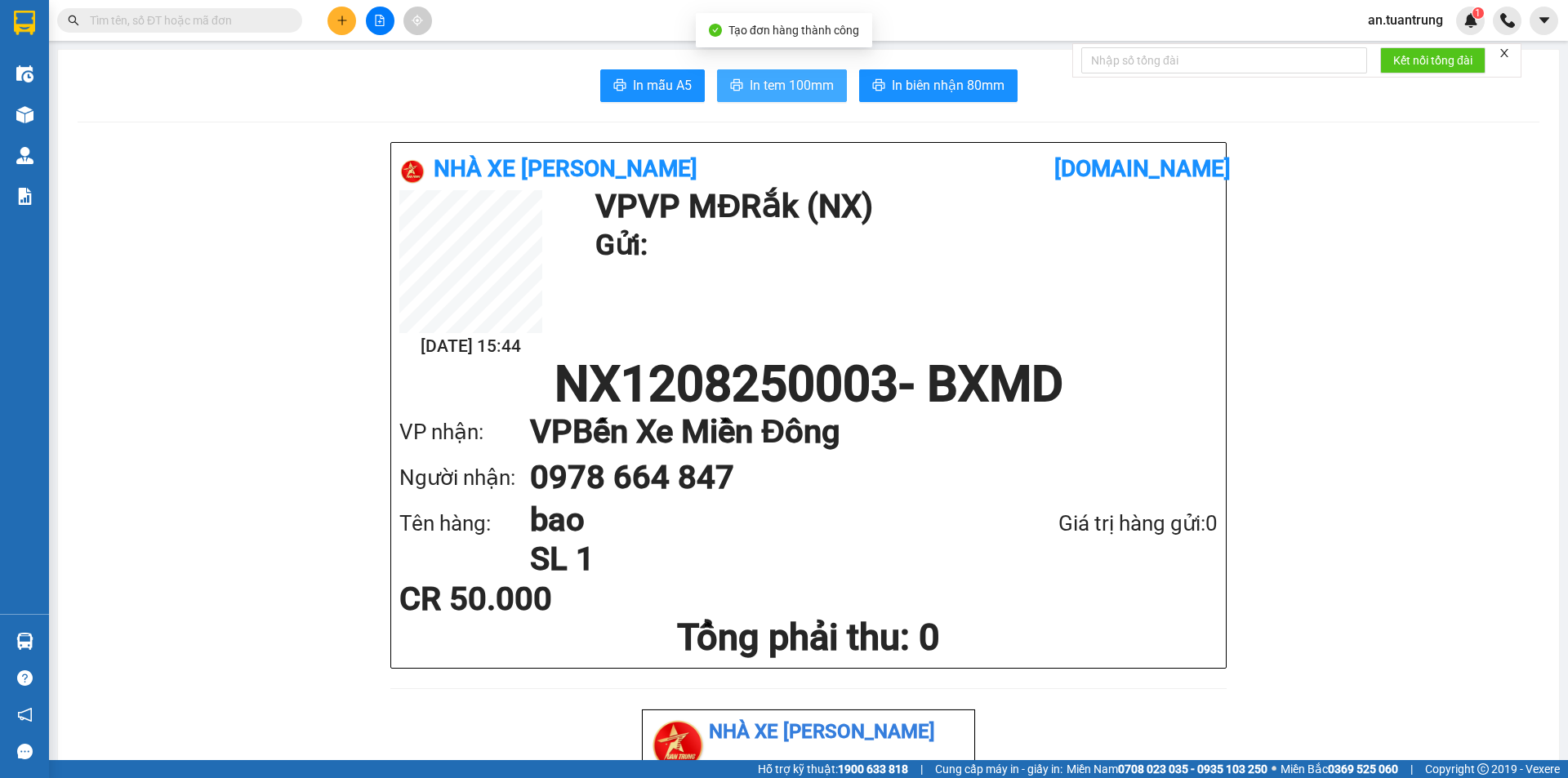
click at [750, 85] on span "In tem 100mm" at bounding box center [792, 85] width 84 height 21
